Goal: Task Accomplishment & Management: Use online tool/utility

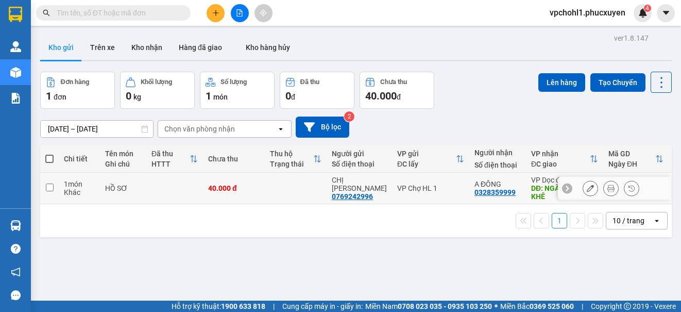
click at [587, 188] on icon at bounding box center [590, 187] width 7 height 7
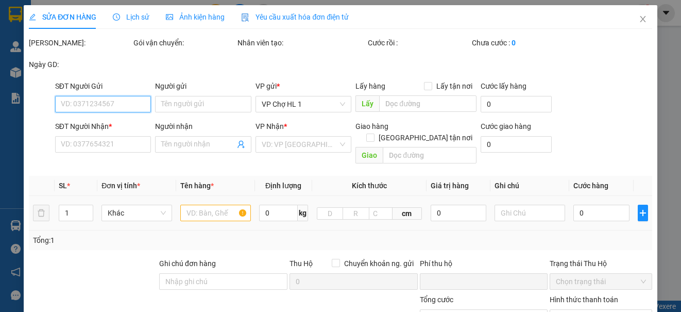
type input "0769242996"
type input "CHỊ [PERSON_NAME]"
type input "0328359999"
type input "A ĐÔNG"
type input "NGÃ 4 MẠO KHÊ"
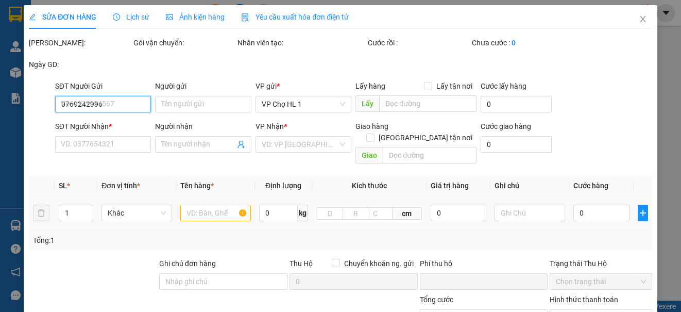
type input "0"
type input "40.000"
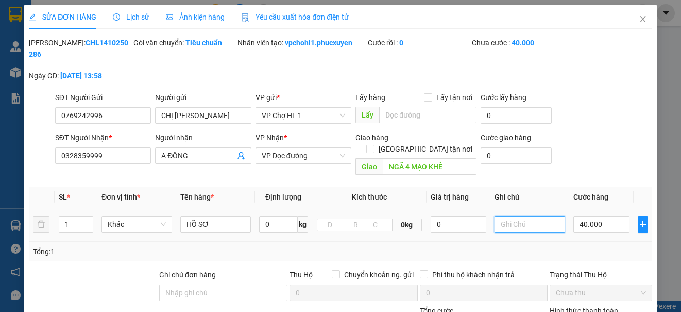
click at [510, 216] on input "text" at bounding box center [529, 224] width 71 height 16
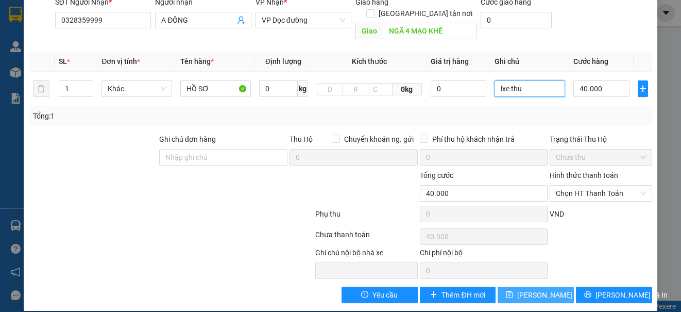
type input "lxe thu"
click at [508, 290] on icon "save" at bounding box center [509, 293] width 7 height 7
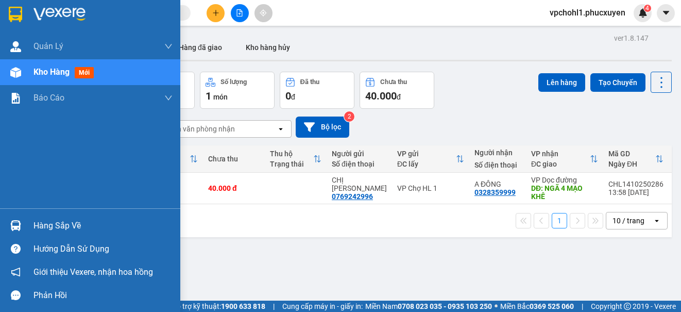
click at [40, 227] on div "Hàng sắp về" at bounding box center [102, 225] width 139 height 15
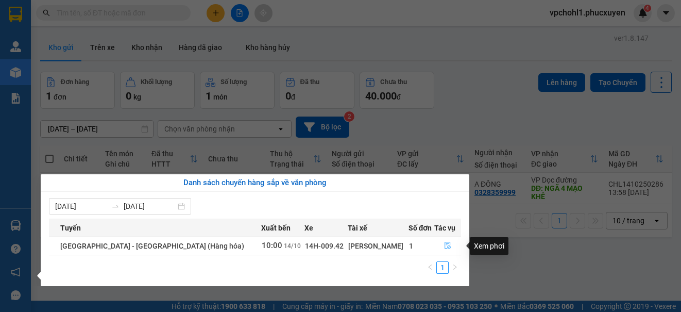
click at [444, 245] on icon "file-done" at bounding box center [447, 245] width 7 height 7
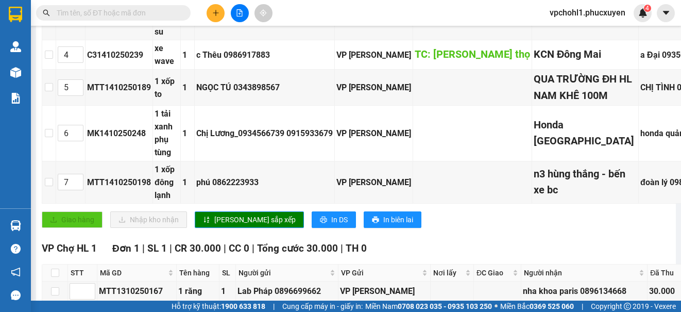
scroll to position [618, 0]
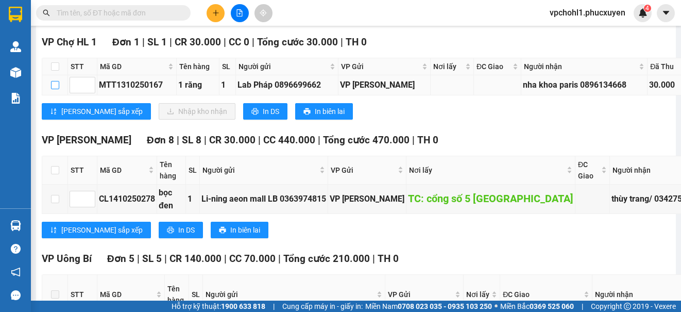
click at [56, 89] on input "checkbox" at bounding box center [55, 85] width 8 height 8
checkbox input "true"
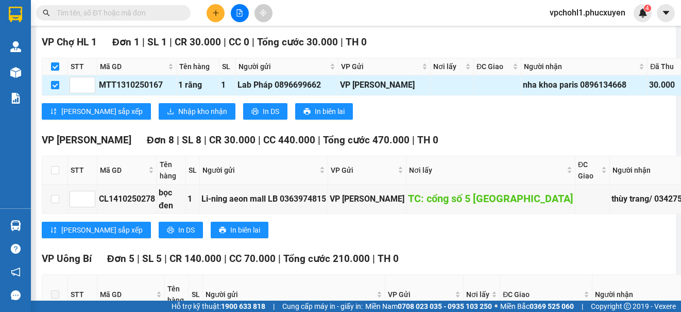
checkbox input "true"
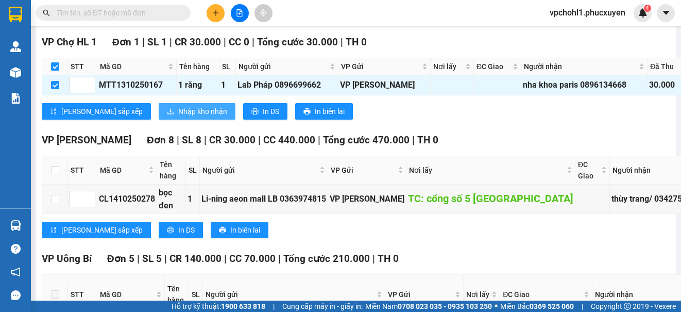
click at [178, 117] on span "Nhập kho nhận" at bounding box center [202, 111] width 49 height 11
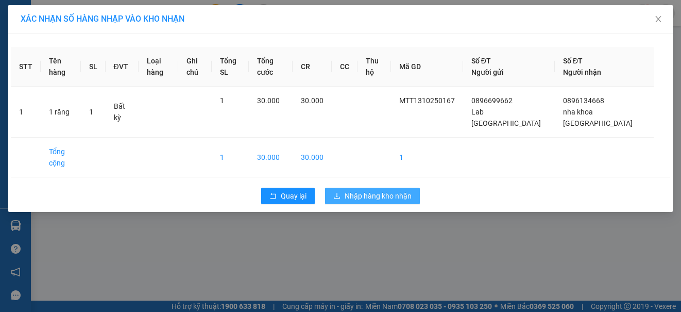
click at [355, 190] on span "Nhập hàng kho nhận" at bounding box center [378, 195] width 67 height 11
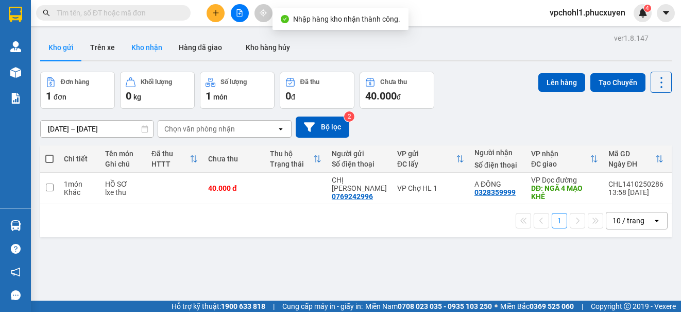
click at [146, 48] on button "Kho nhận" at bounding box center [146, 47] width 47 height 25
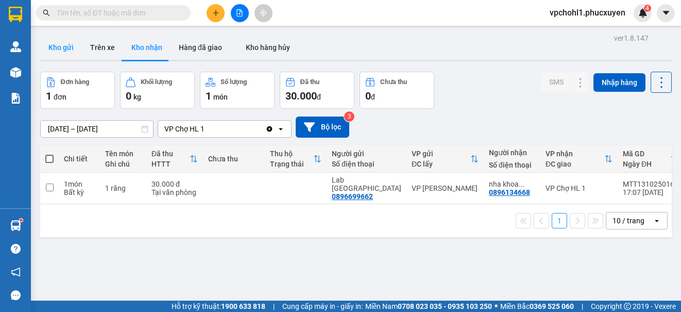
click at [58, 47] on button "Kho gửi" at bounding box center [61, 47] width 42 height 25
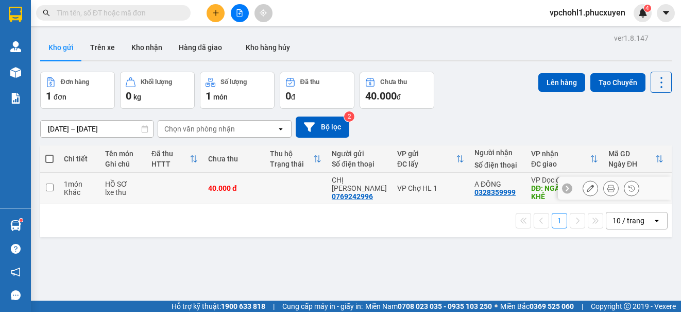
click at [44, 188] on td at bounding box center [49, 188] width 19 height 31
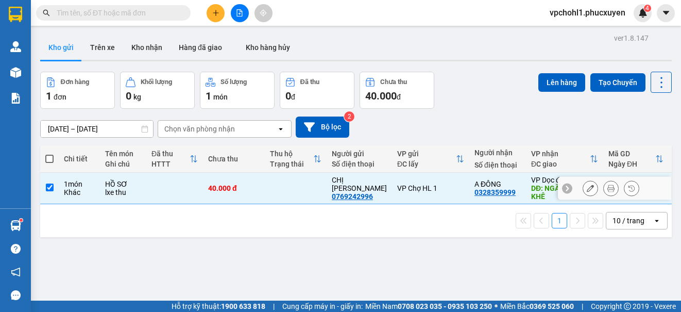
checkbox input "true"
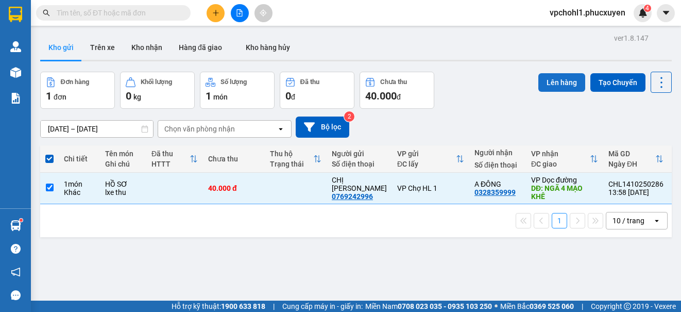
click at [544, 85] on button "Lên hàng" at bounding box center [561, 82] width 47 height 19
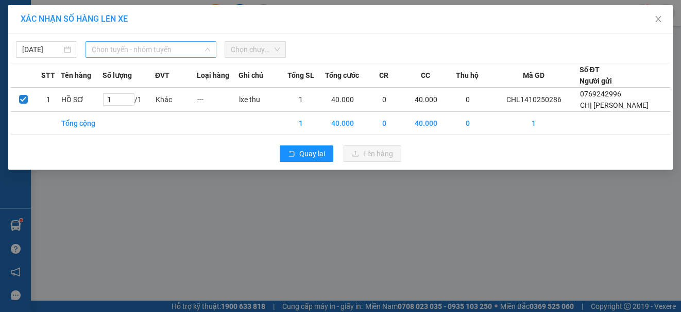
click at [164, 50] on span "Chọn tuyến - nhóm tuyến" at bounding box center [151, 49] width 118 height 15
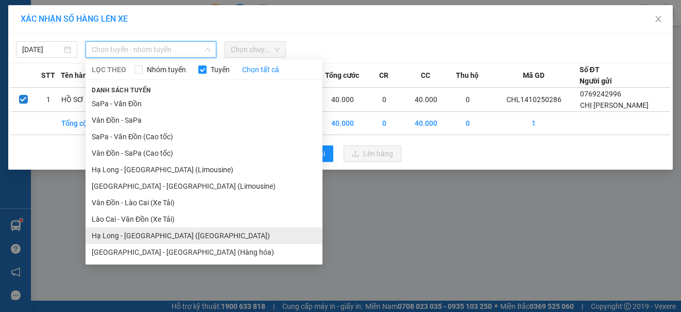
drag, startPoint x: 178, startPoint y: 237, endPoint x: 195, endPoint y: 145, distance: 93.7
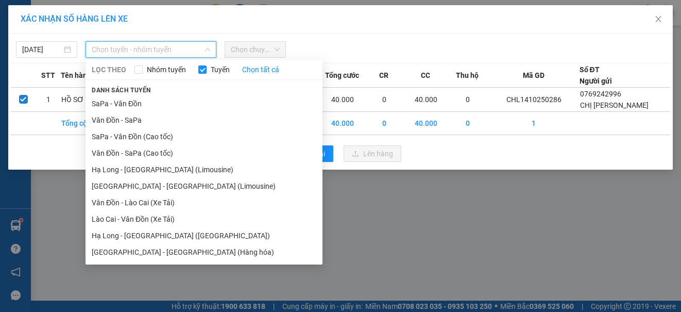
click at [178, 236] on li "Hạ Long - [GEOGRAPHIC_DATA] ([GEOGRAPHIC_DATA])" at bounding box center [203, 235] width 237 height 16
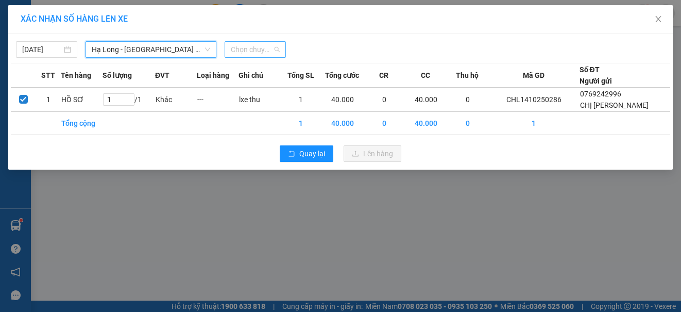
click at [255, 47] on span "Chọn chuyến" at bounding box center [255, 49] width 49 height 15
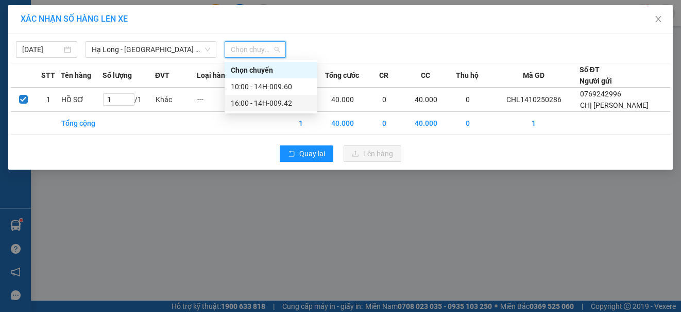
click at [267, 102] on div "16:00 - 14H-009.42" at bounding box center [271, 102] width 80 height 11
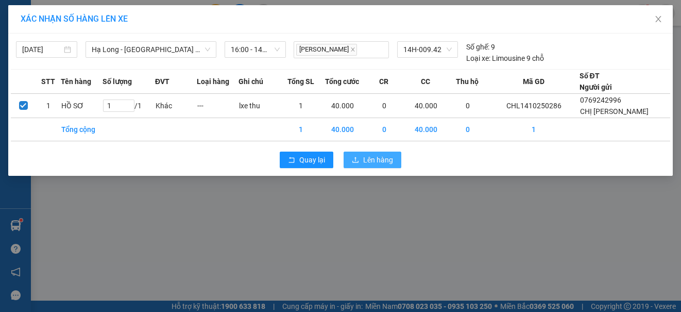
click at [373, 157] on span "Lên hàng" at bounding box center [378, 159] width 30 height 11
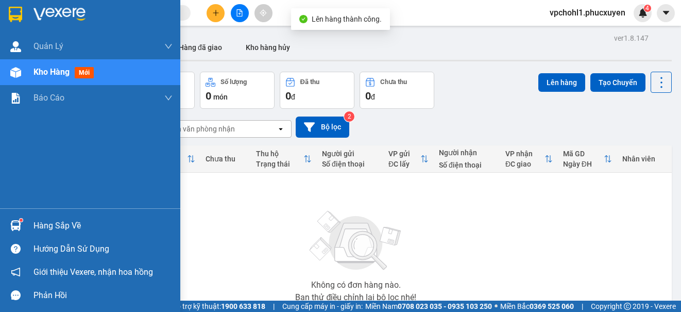
click at [45, 74] on span "Kho hàng" at bounding box center [51, 72] width 36 height 10
click at [61, 223] on div "Hàng sắp về" at bounding box center [102, 225] width 139 height 15
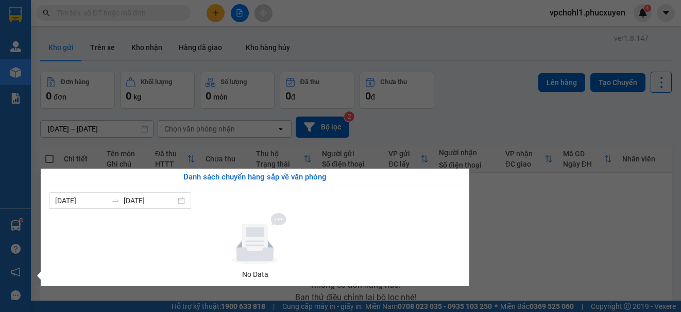
click at [532, 228] on section "Kết quả tìm kiếm ( 0 ) Bộ lọc No Data vpchohl1.[PERSON_NAME] 4 [PERSON_NAME] lý…" at bounding box center [340, 156] width 681 height 312
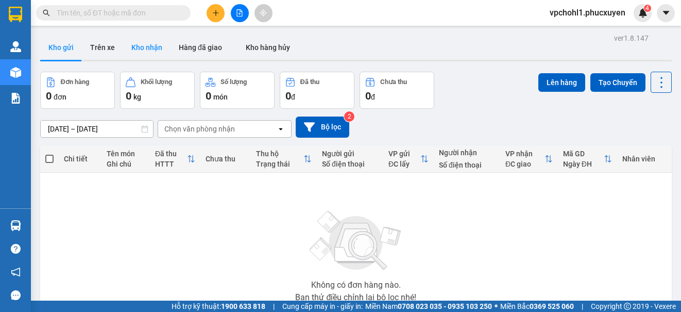
click at [152, 41] on button "Kho nhận" at bounding box center [146, 47] width 47 height 25
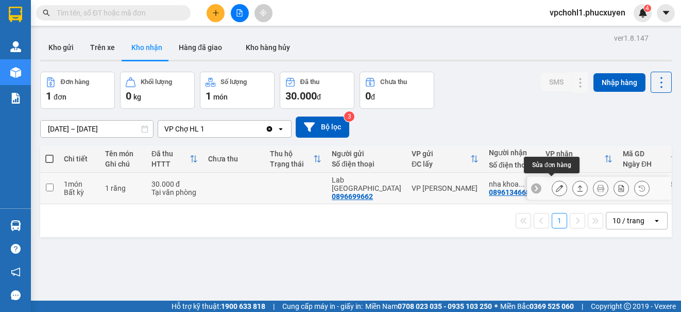
click at [556, 184] on icon at bounding box center [559, 187] width 7 height 7
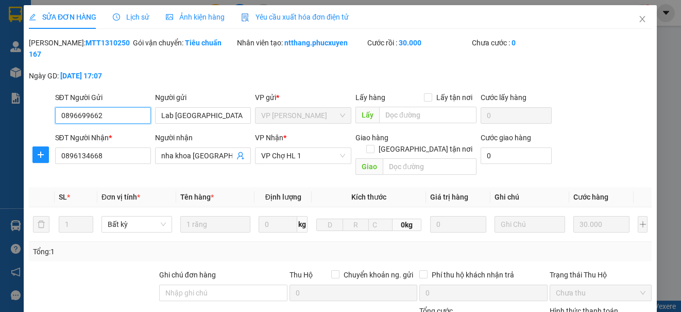
type input "0896699662"
type input "Lab [GEOGRAPHIC_DATA]"
type input "0896134668"
type input "nha khoa [GEOGRAPHIC_DATA]"
type input "0"
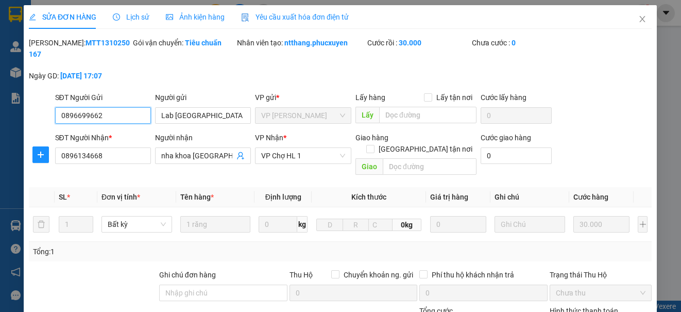
type input "30.000"
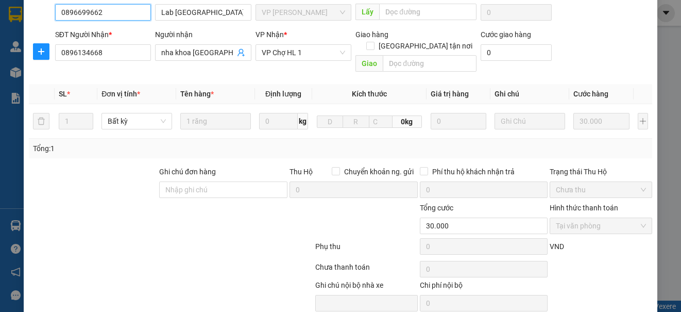
scroll to position [135, 0]
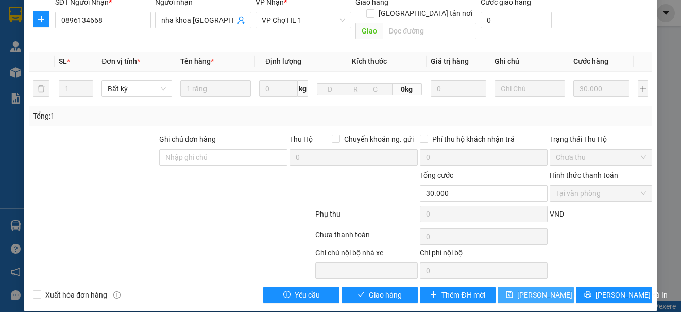
click at [541, 289] on span "[PERSON_NAME] thay đổi" at bounding box center [558, 294] width 82 height 11
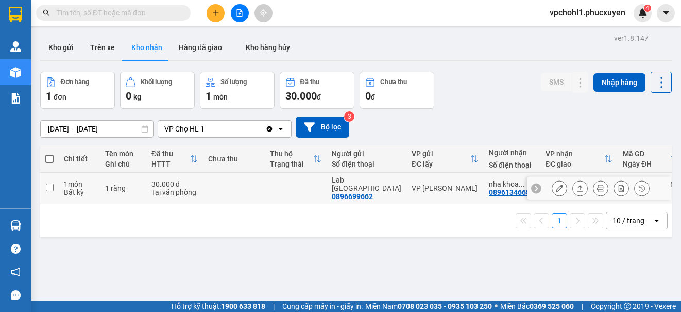
click at [556, 184] on icon at bounding box center [559, 187] width 7 height 7
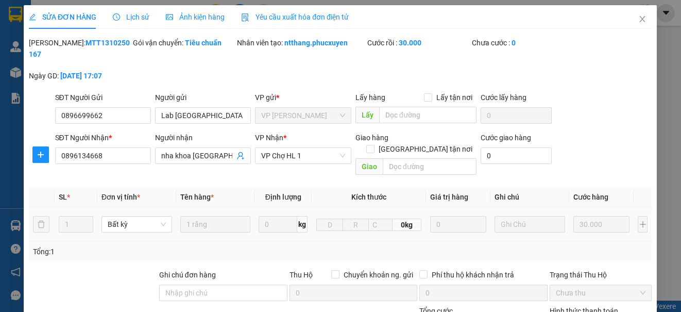
type input "0896699662"
type input "Lab [GEOGRAPHIC_DATA]"
type input "0896134668"
type input "nha khoa [GEOGRAPHIC_DATA]"
type input "0"
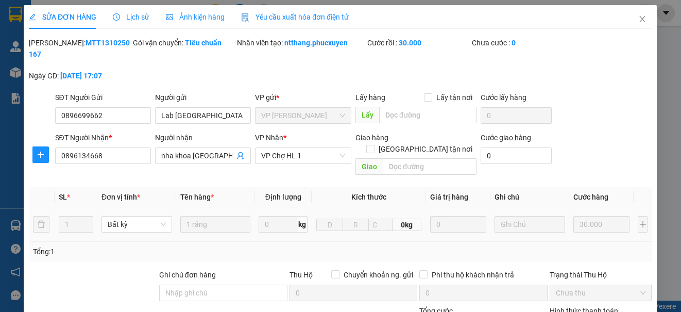
type input "30.000"
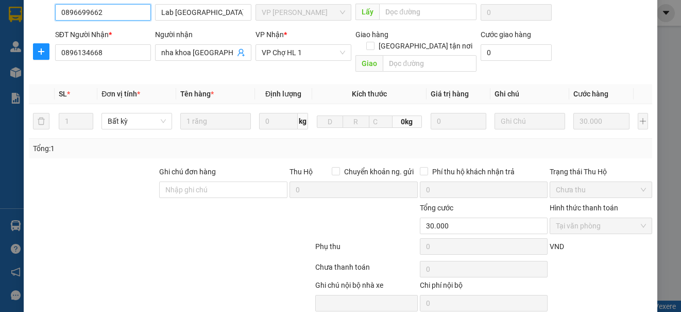
scroll to position [135, 0]
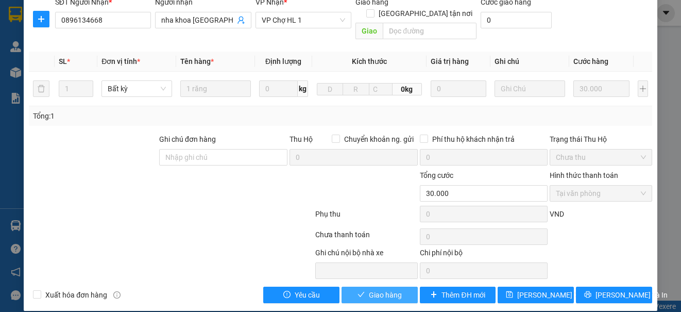
click at [370, 289] on span "Giao hàng" at bounding box center [385, 294] width 33 height 11
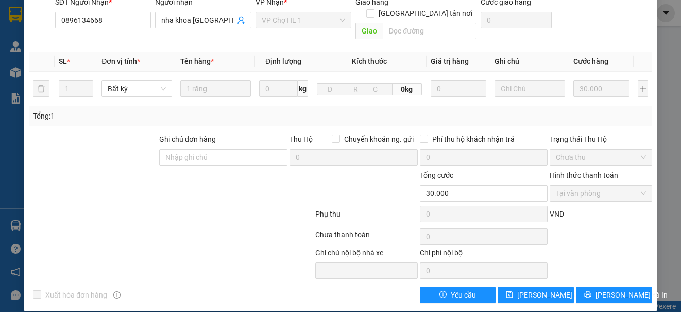
scroll to position [0, 0]
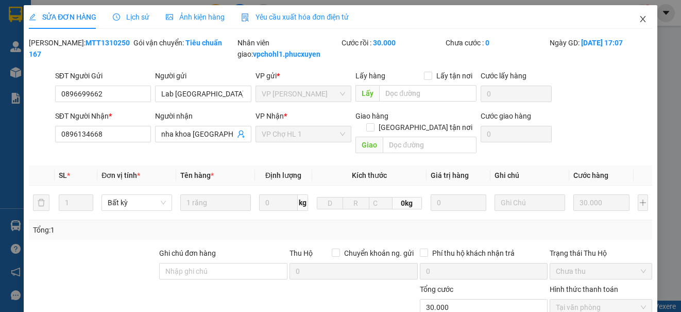
click at [640, 18] on icon "close" at bounding box center [643, 19] width 6 height 6
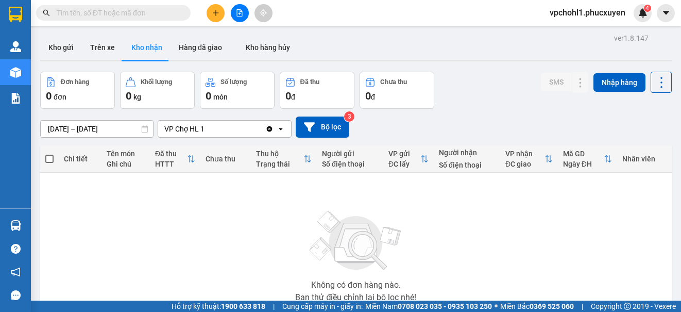
click at [47, 228] on div "Không có đơn hàng nào. Bạn thử điều chỉnh lại bộ lọc nhé!" at bounding box center [355, 253] width 621 height 154
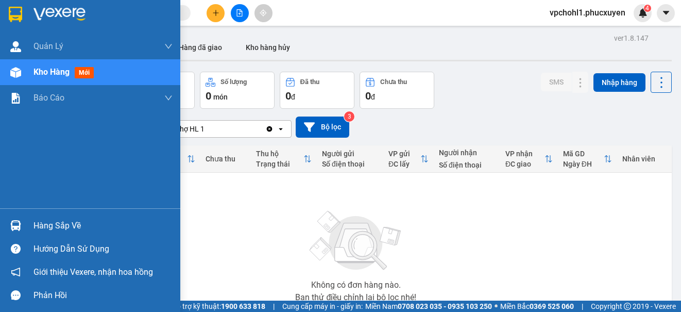
click at [5, 231] on div "Hàng sắp về" at bounding box center [90, 225] width 180 height 23
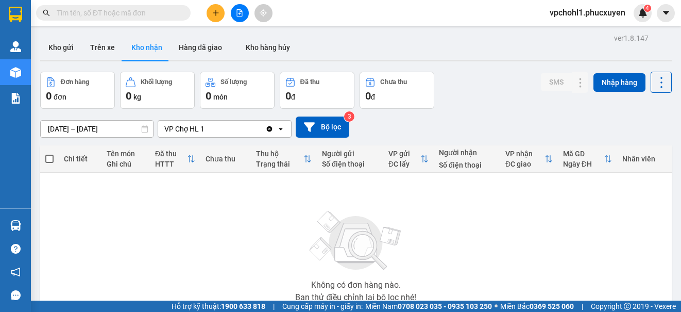
click at [586, 229] on section "Kết quả tìm kiếm ( 0 ) Bộ lọc No Data vpchohl1.[PERSON_NAME] 4 [PERSON_NAME] lý…" at bounding box center [340, 156] width 681 height 312
